Goal: Find specific page/section: Find specific page/section

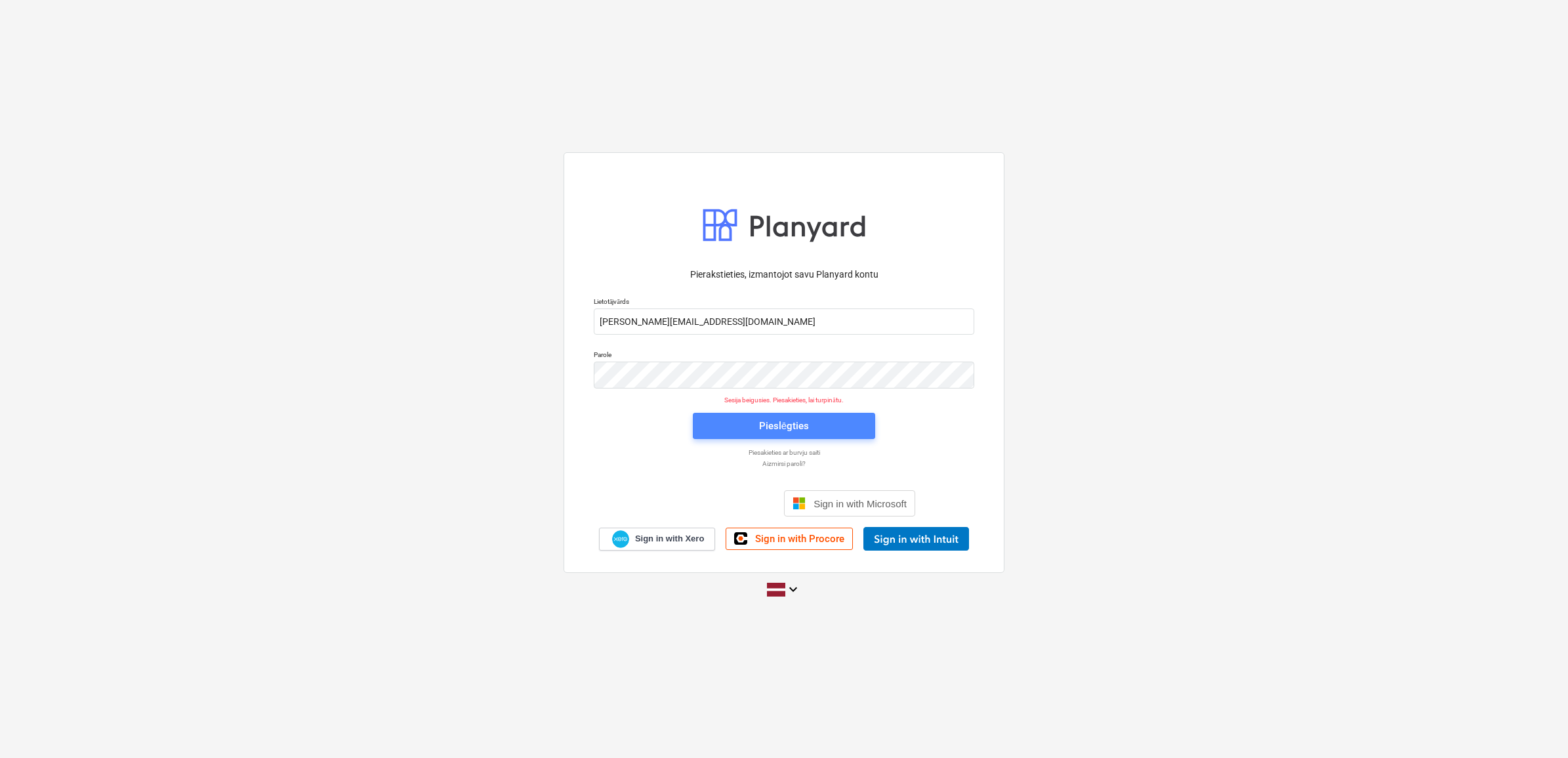
click at [799, 422] on div "Pieslēgties" at bounding box center [784, 426] width 50 height 17
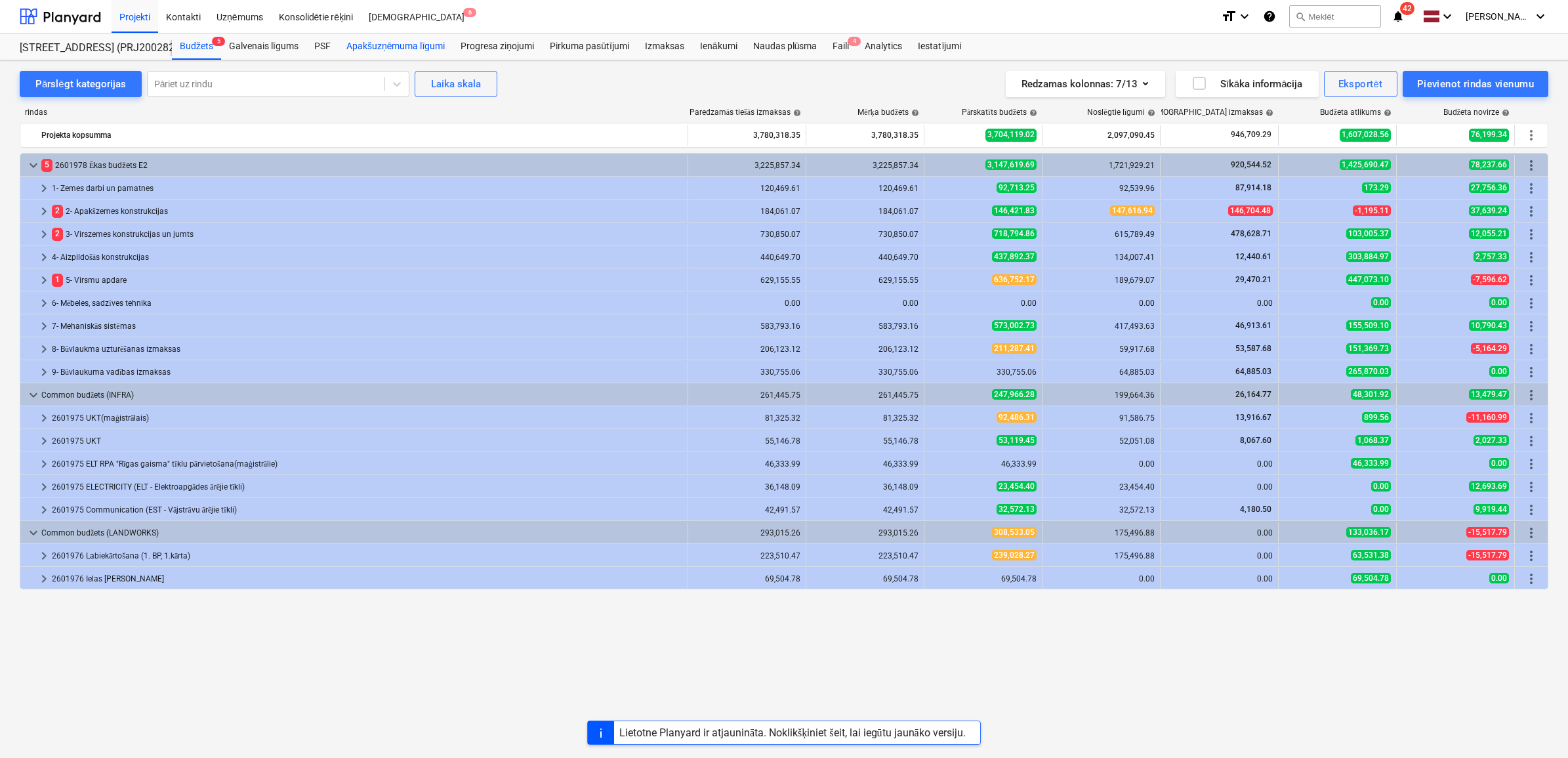
click at [389, 48] on div "Apakšuzņēmuma līgumi" at bounding box center [395, 46] width 114 height 26
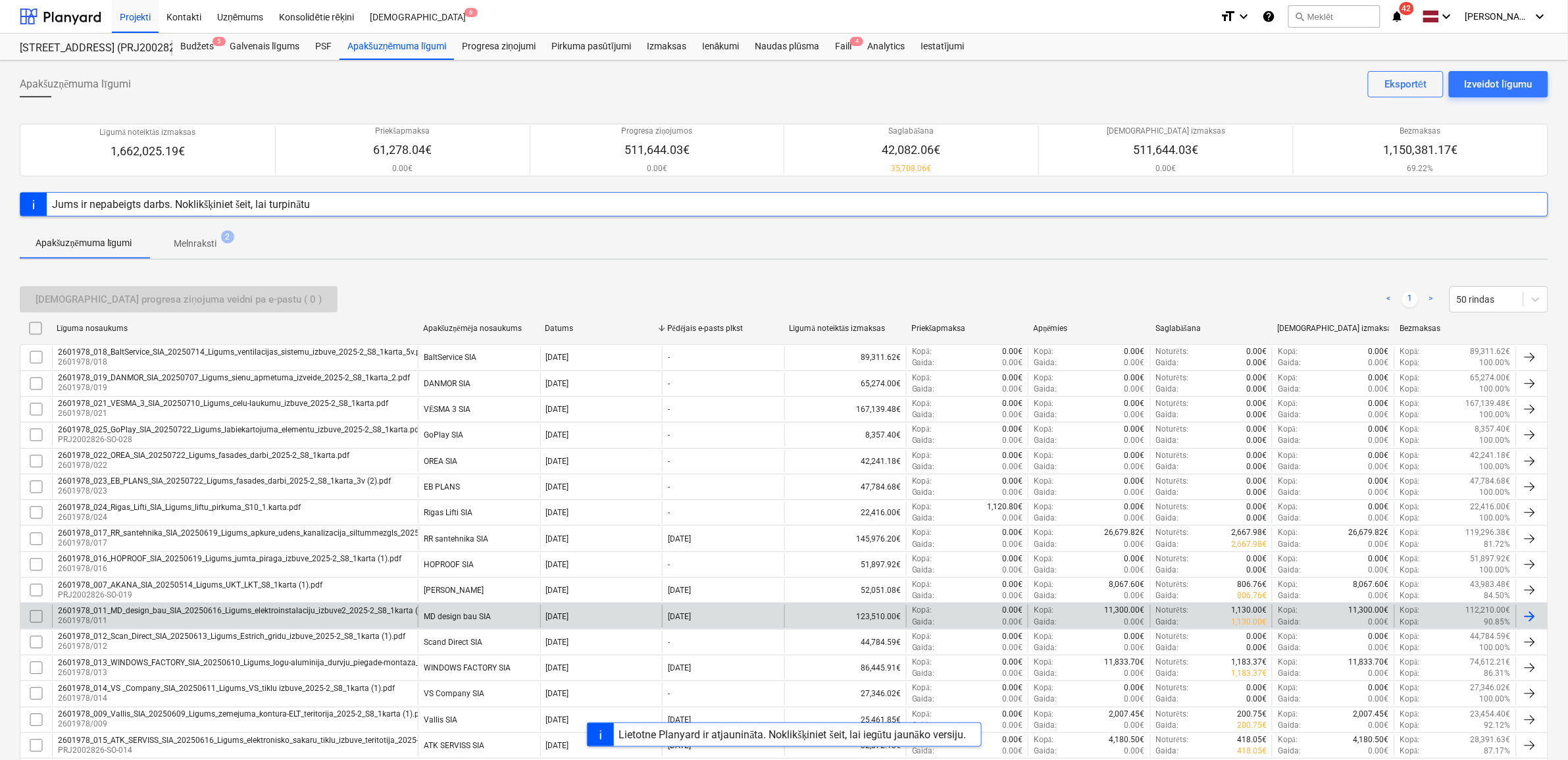
scroll to position [205, 0]
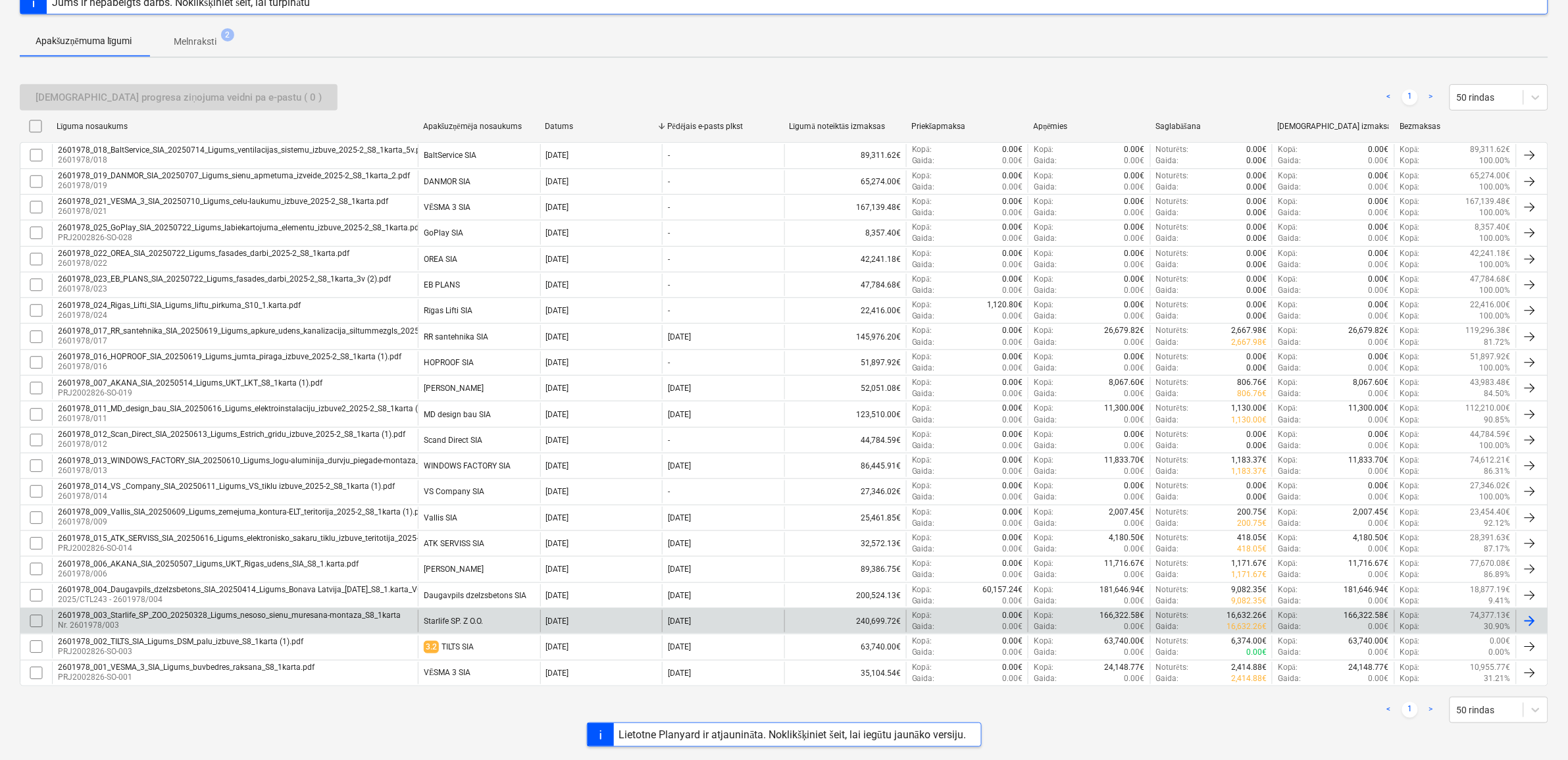
click at [254, 610] on div "2601978_003_Starlife_SP_ZOO_20250328_Ligums_nesoso_sienu_muresana-montaza_S8_1k…" at bounding box center [229, 615] width 343 height 9
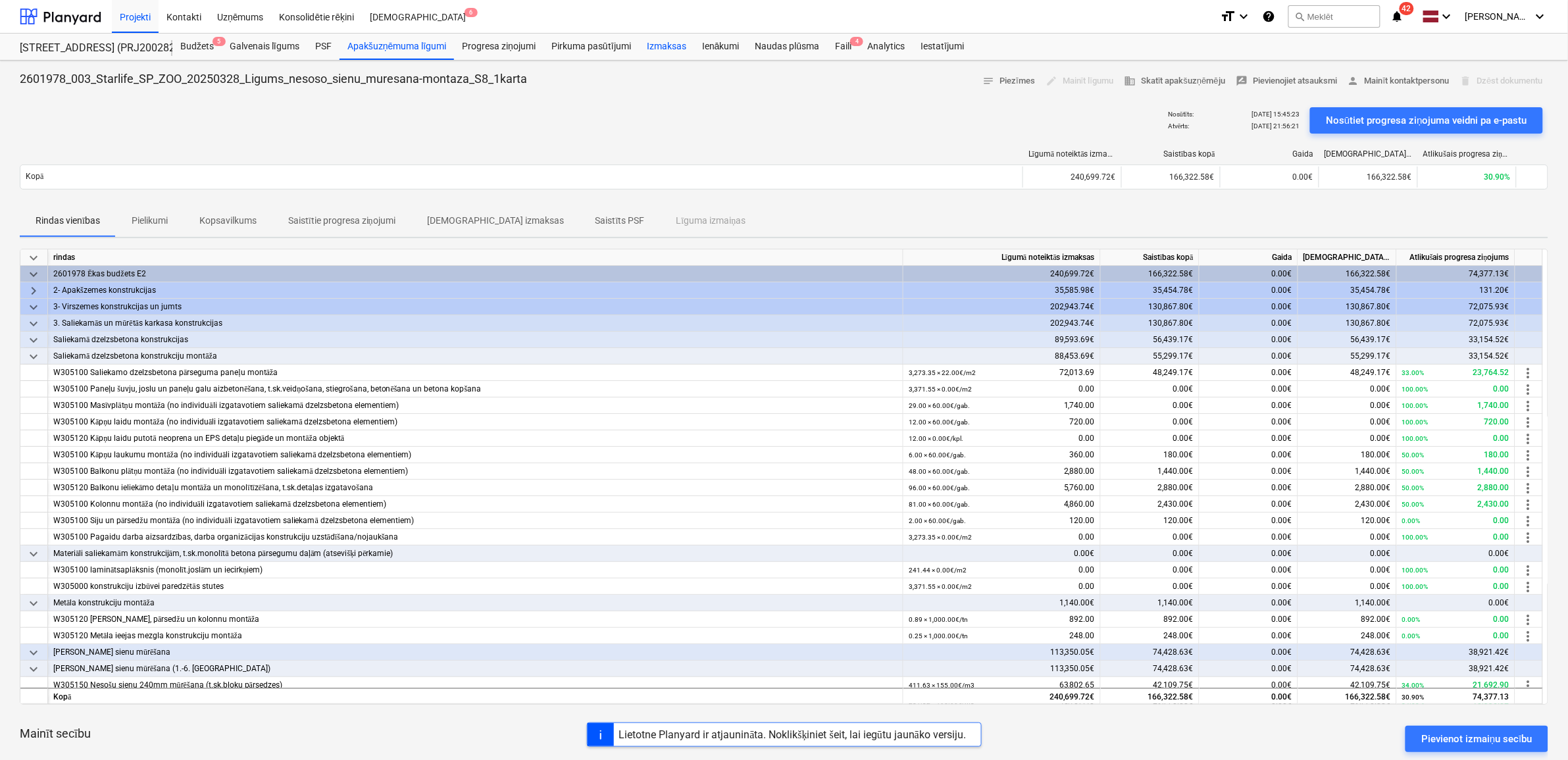
click at [670, 47] on div "Izmaksas" at bounding box center [667, 46] width 56 height 26
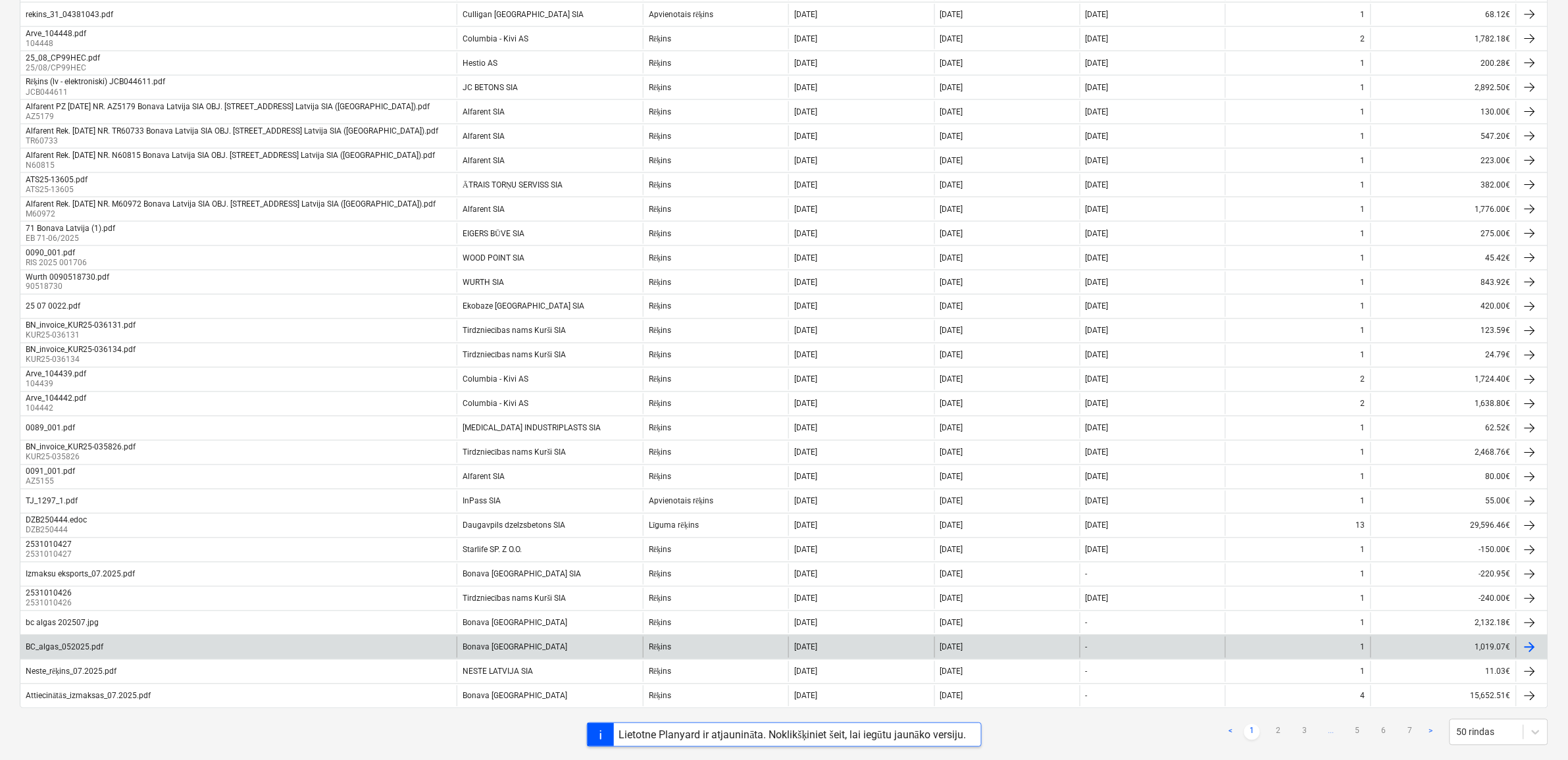
scroll to position [787, 0]
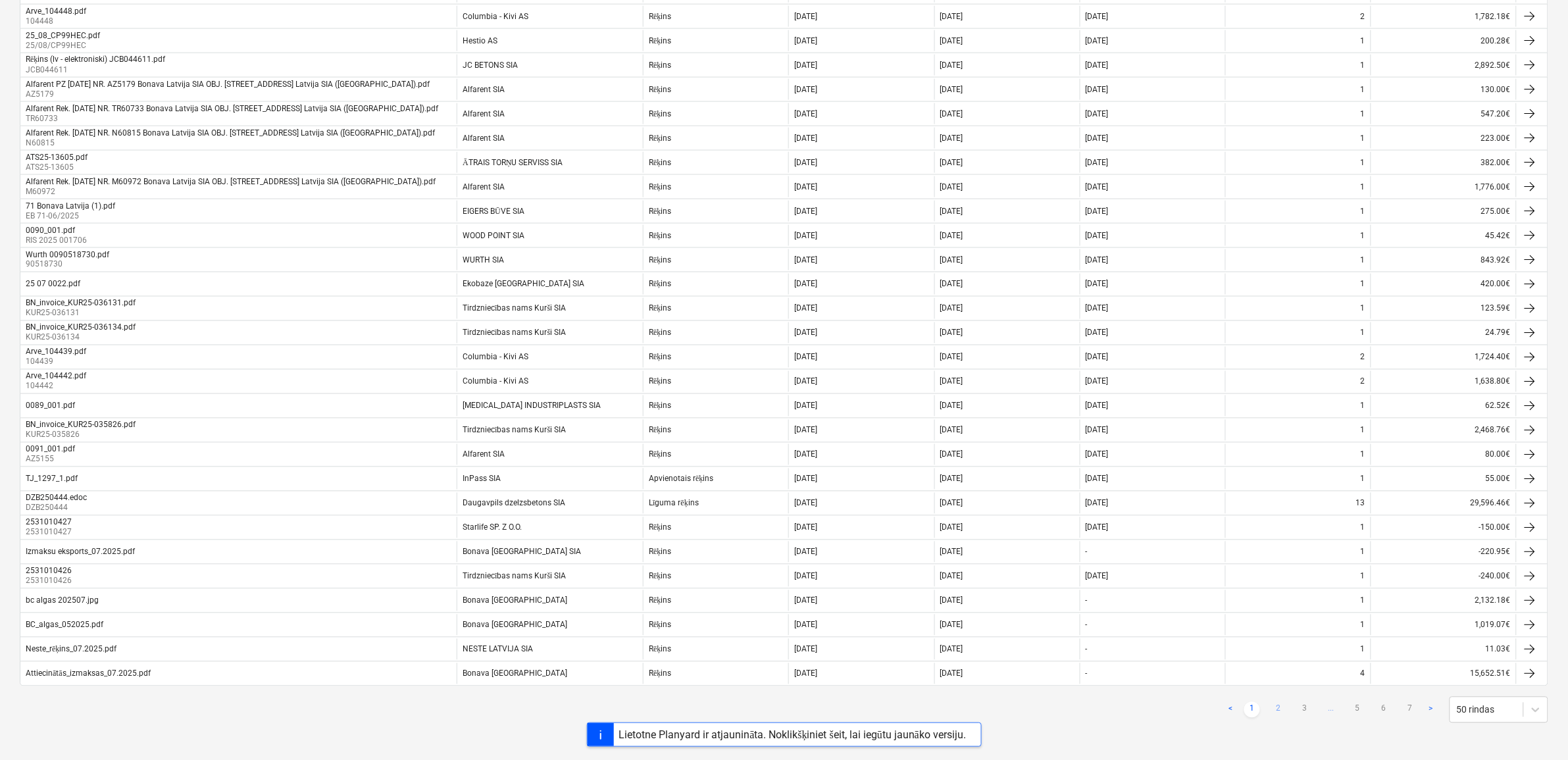
click at [1277, 708] on link "2" at bounding box center [1279, 710] width 15 height 15
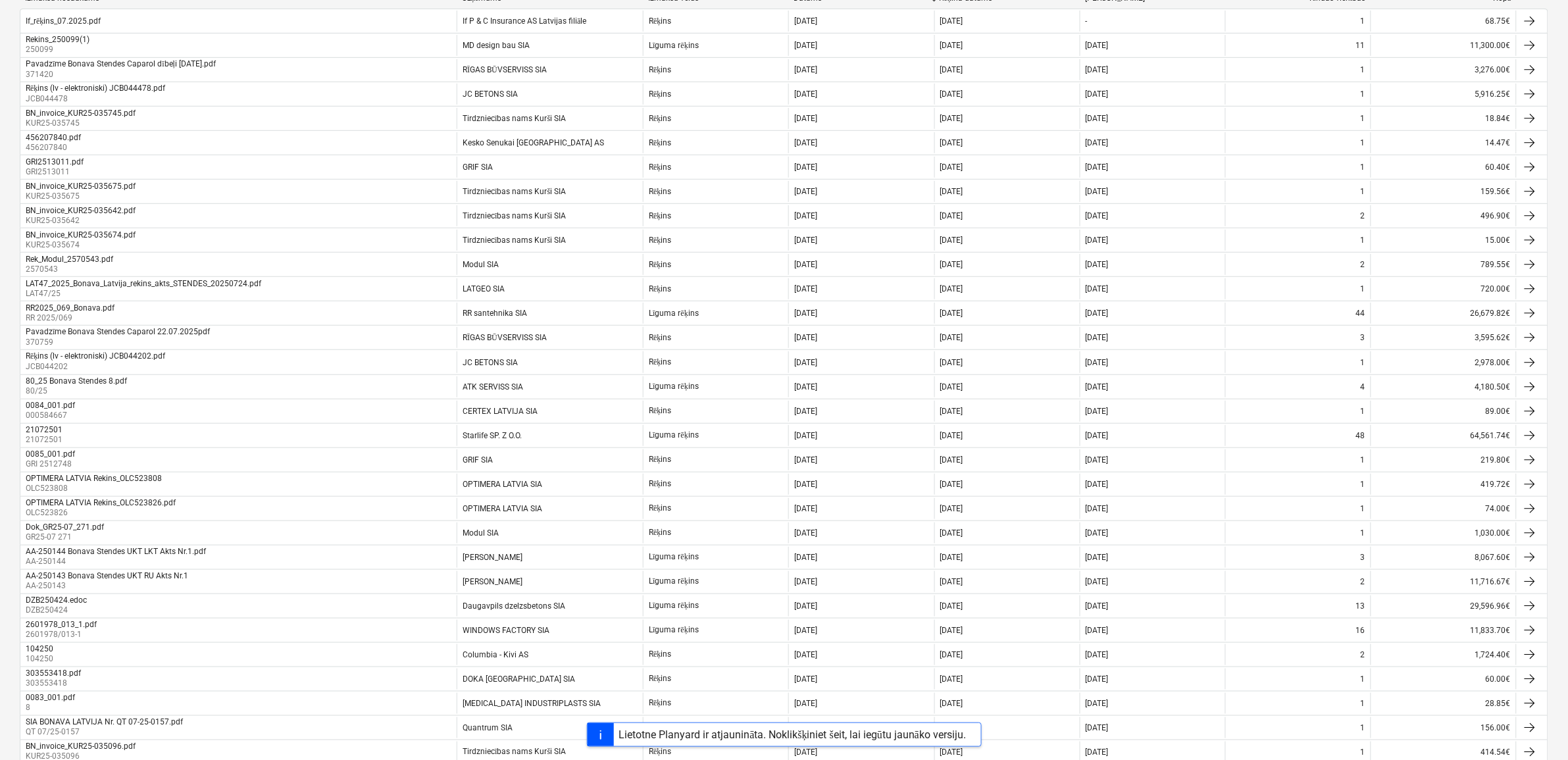
scroll to position [211, 0]
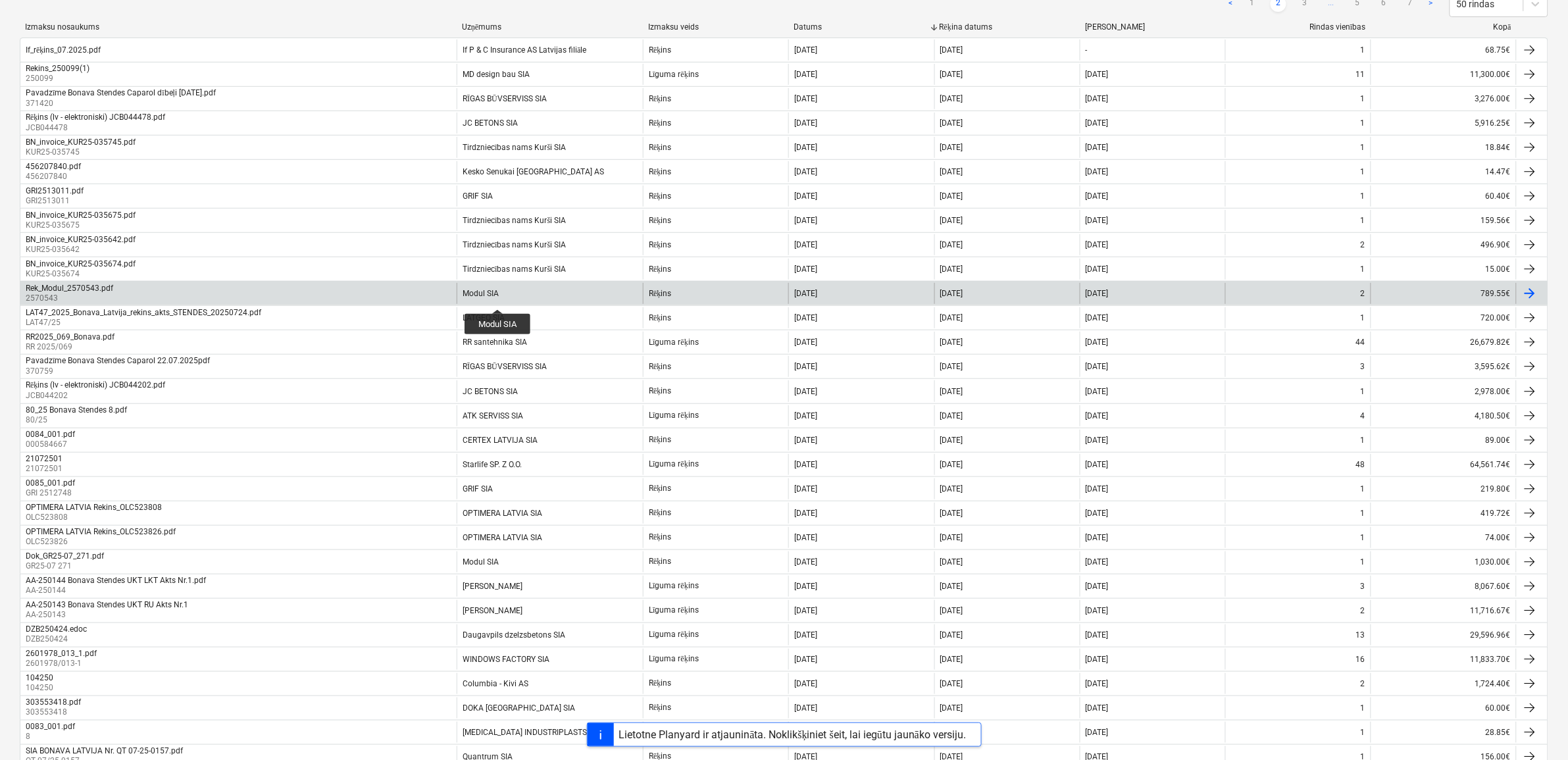
click at [498, 297] on div "Modul SIA" at bounding box center [480, 293] width 36 height 9
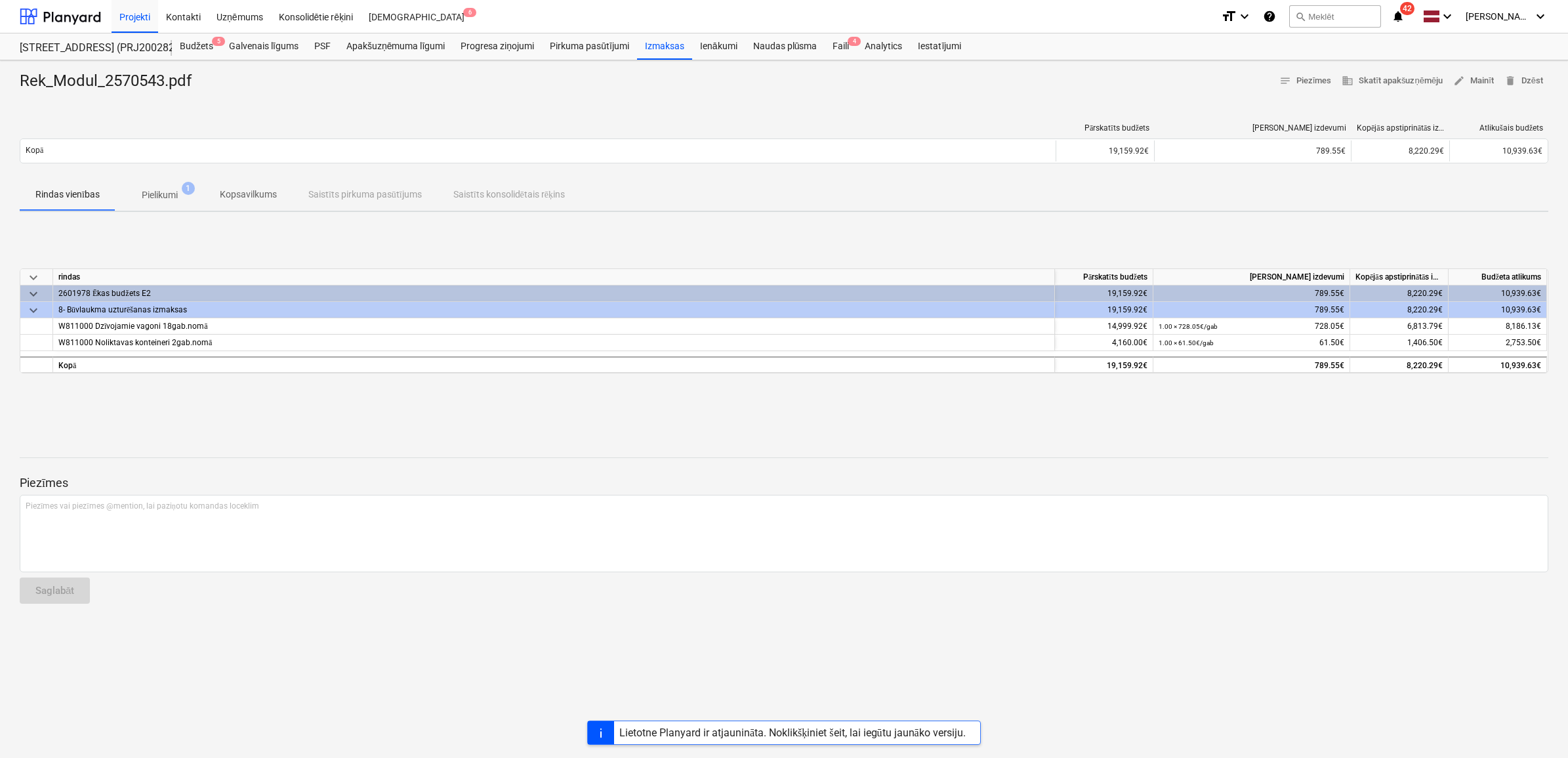
click at [158, 194] on span "Pielikumi 1" at bounding box center [159, 195] width 88 height 24
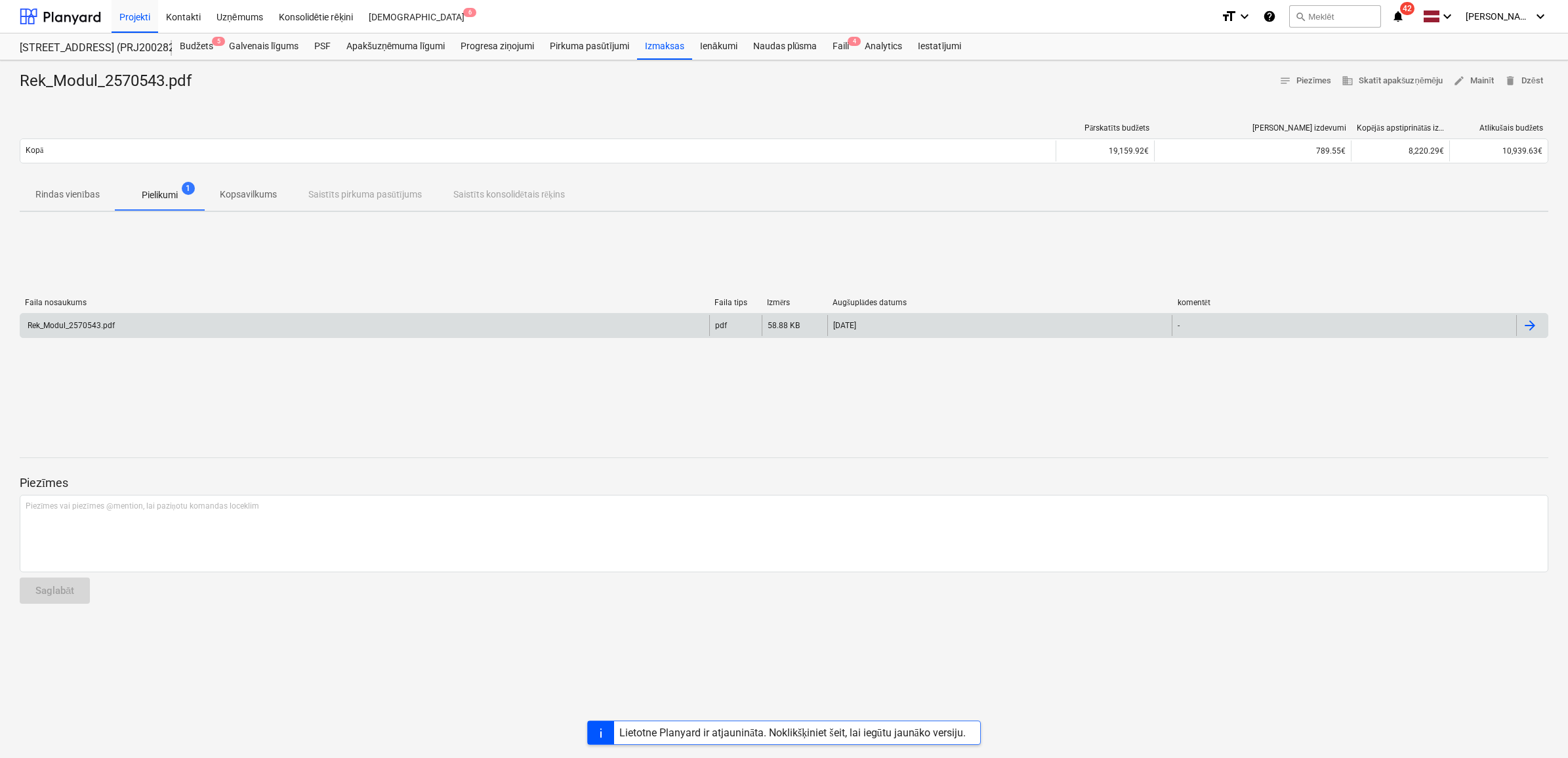
click at [155, 322] on div "Rek_Modul_2570543.pdf" at bounding box center [364, 325] width 689 height 21
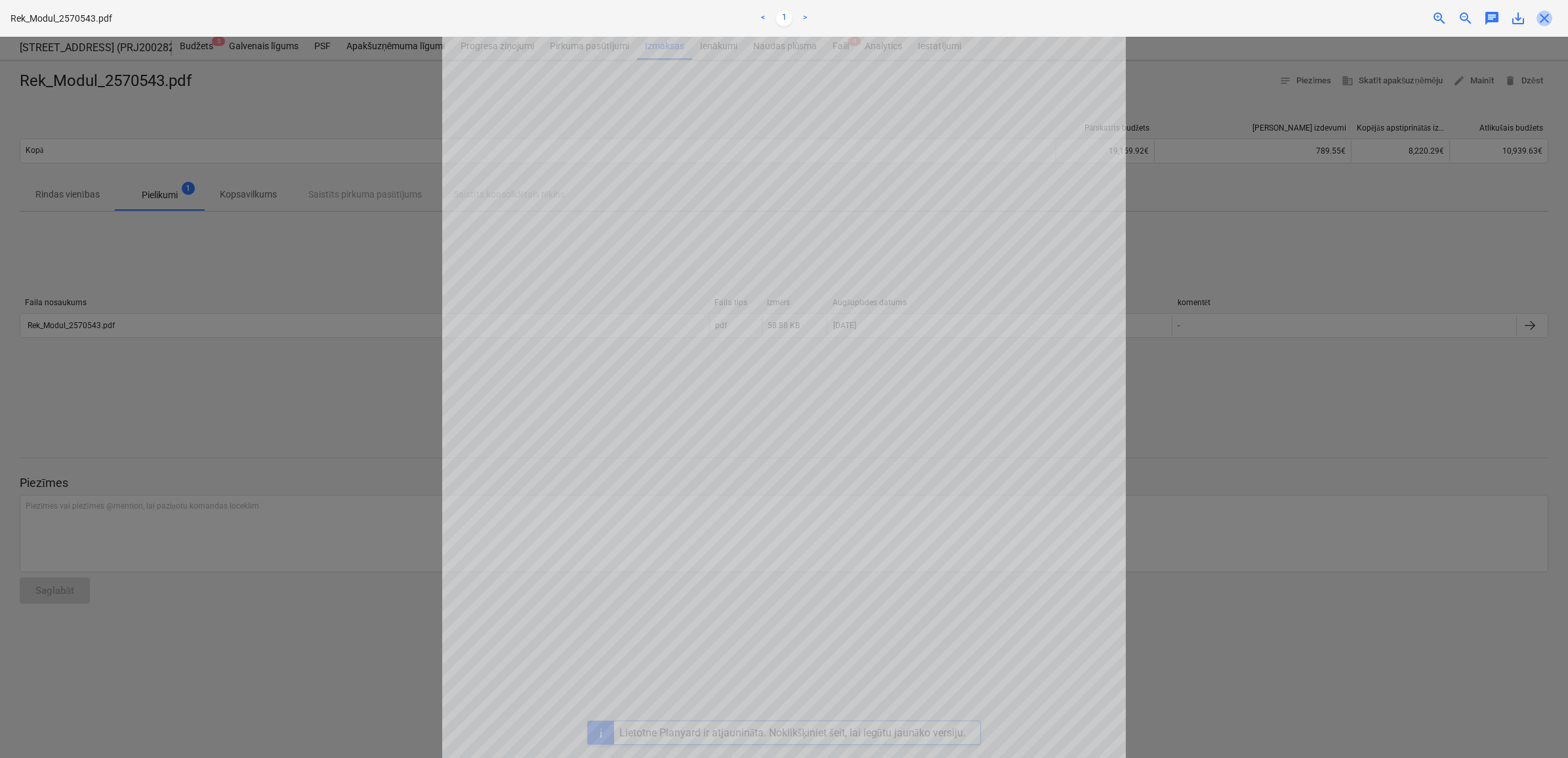
drag, startPoint x: 1540, startPoint y: 20, endPoint x: 1533, endPoint y: 43, distance: 24.0
click at [1540, 21] on span "close" at bounding box center [1544, 18] width 15 height 15
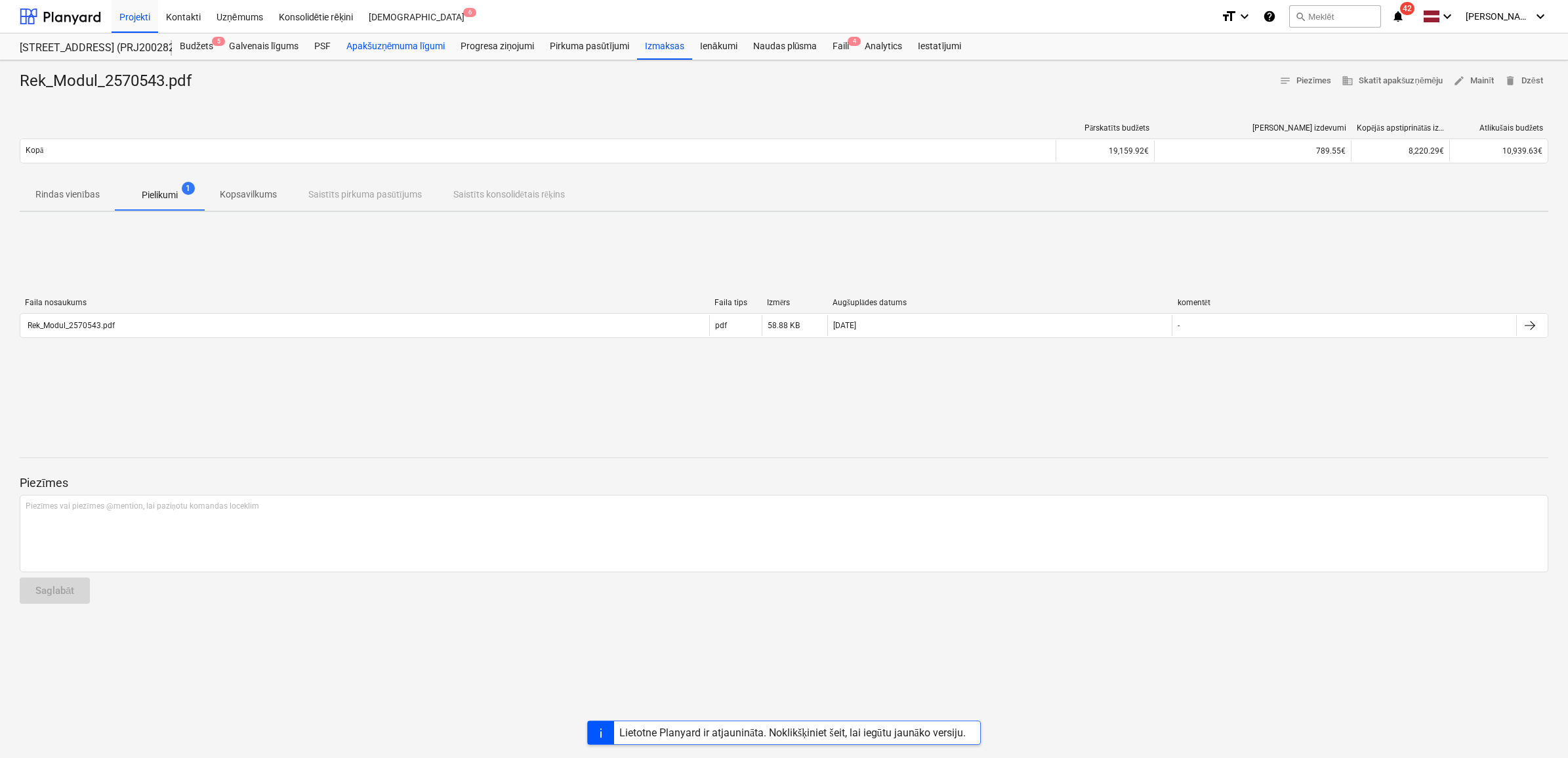
click at [403, 40] on div "Apakšuzņēmuma līgumi" at bounding box center [395, 46] width 114 height 26
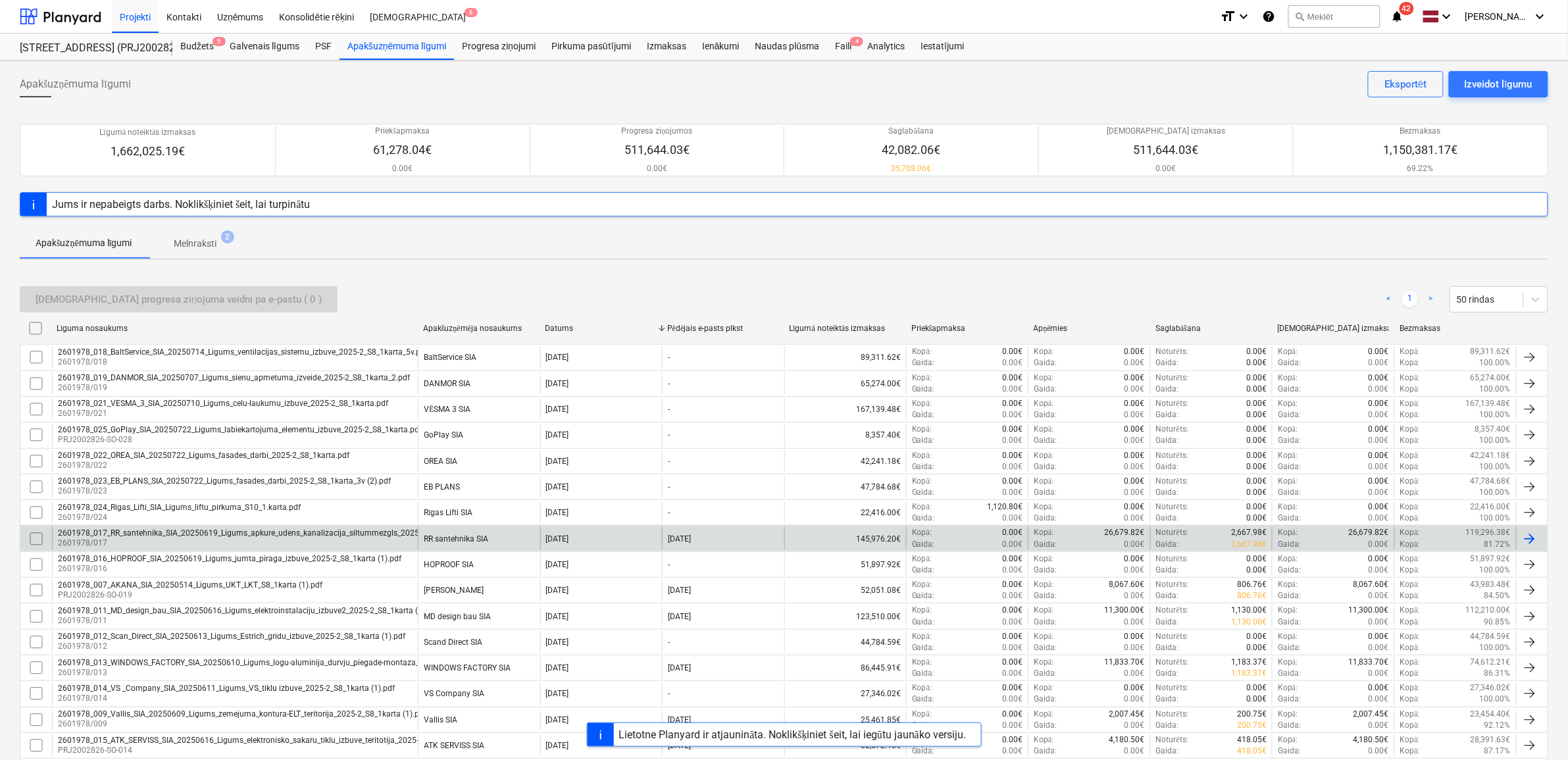
click at [183, 534] on div "2601978_017_RR_santehnika_SIA_20250619_Ligums_apkure_udens_kanalizacija_siltumm…" at bounding box center [274, 533] width 432 height 9
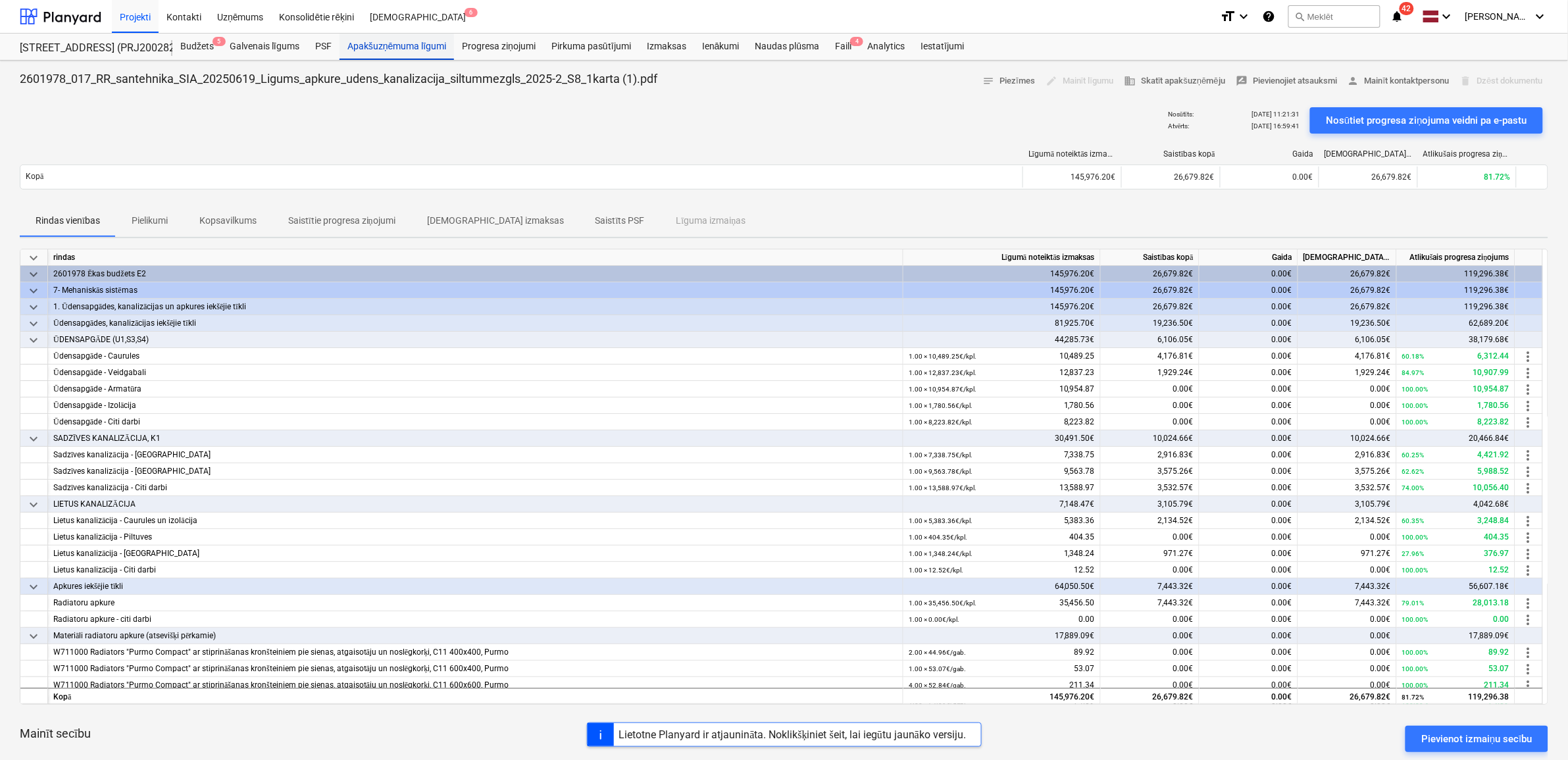
click at [411, 41] on div "Apakšuzņēmuma līgumi" at bounding box center [397, 46] width 114 height 26
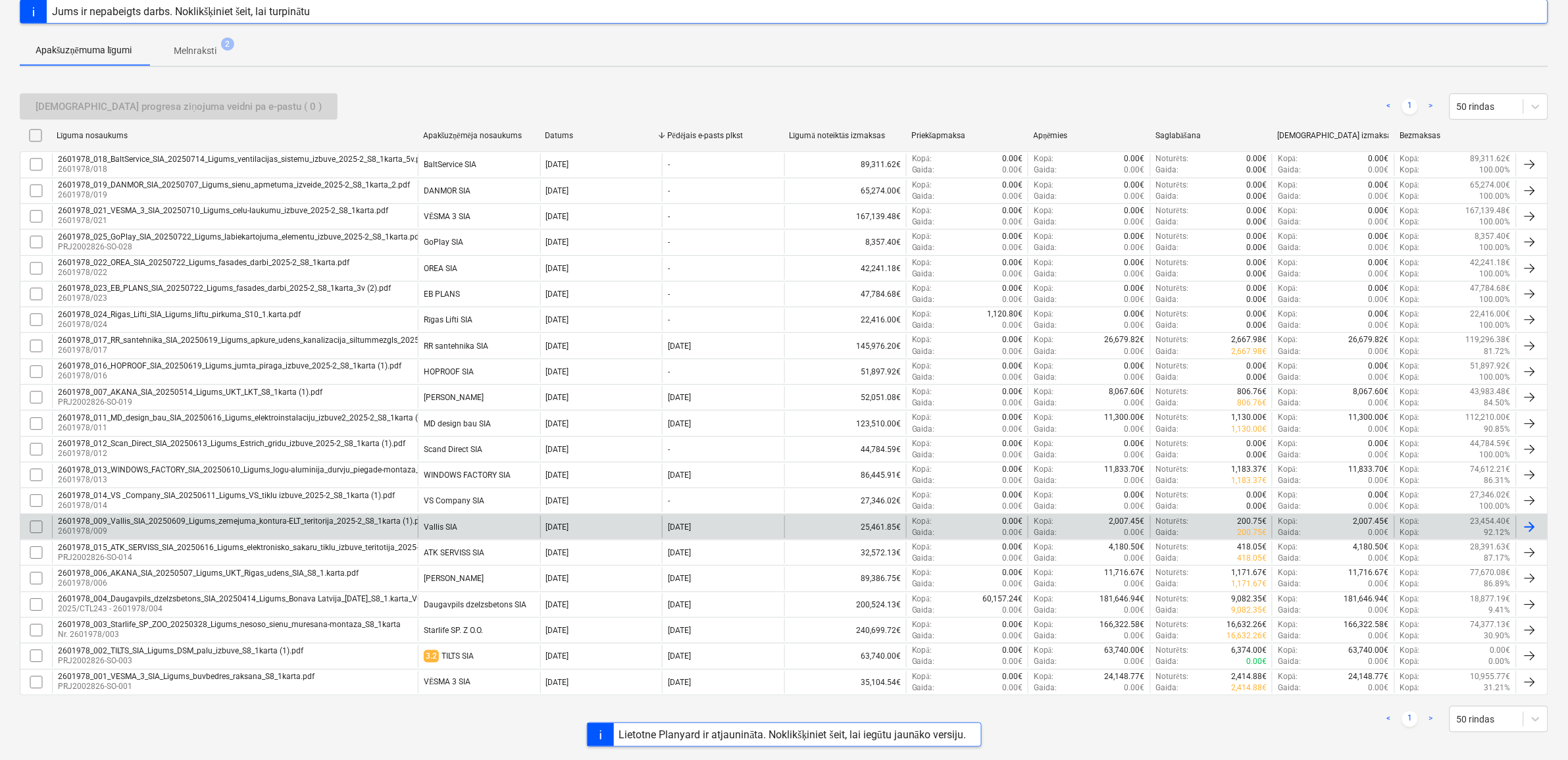
scroll to position [205, 0]
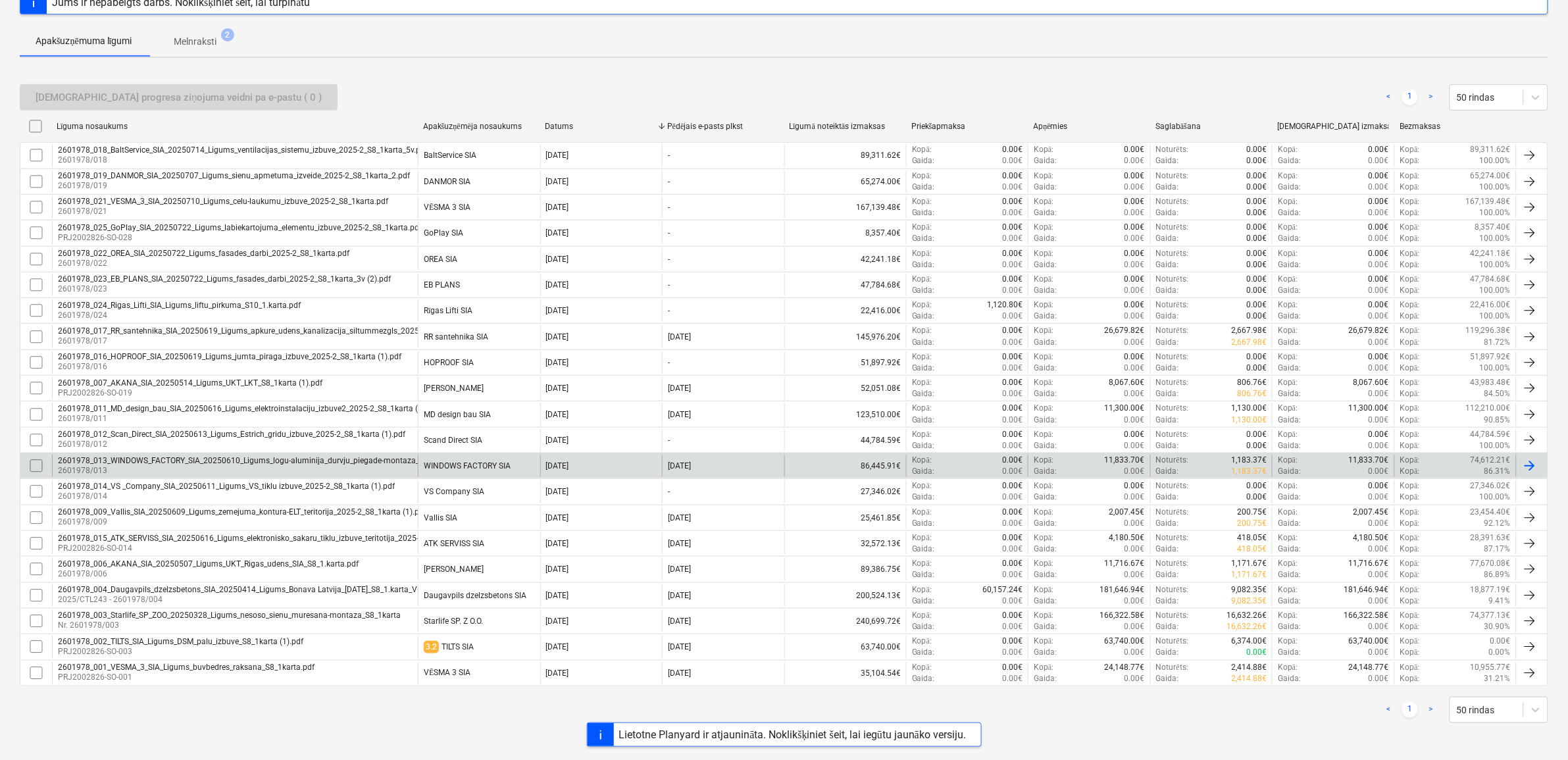
click at [292, 466] on p "2601978/013" at bounding box center [283, 471] width 451 height 11
